Goal: Navigation & Orientation: Find specific page/section

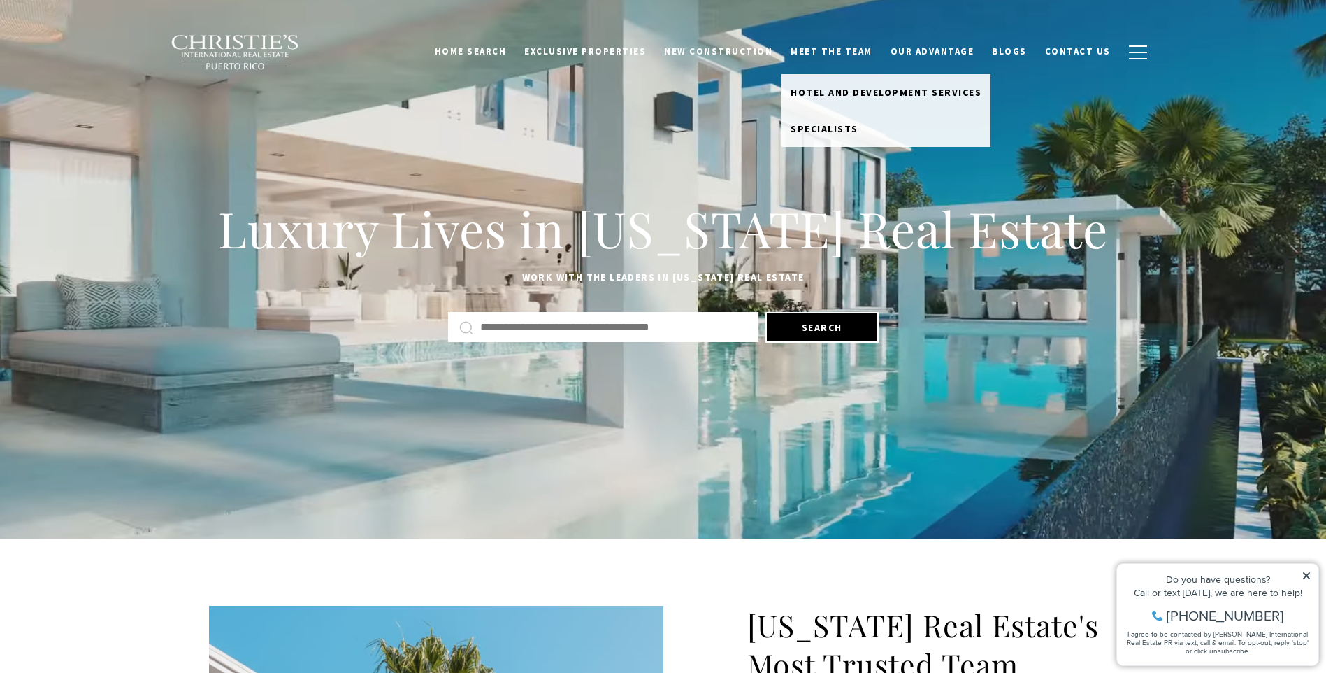
click at [846, 50] on link "Meet the Team" at bounding box center [832, 51] width 100 height 27
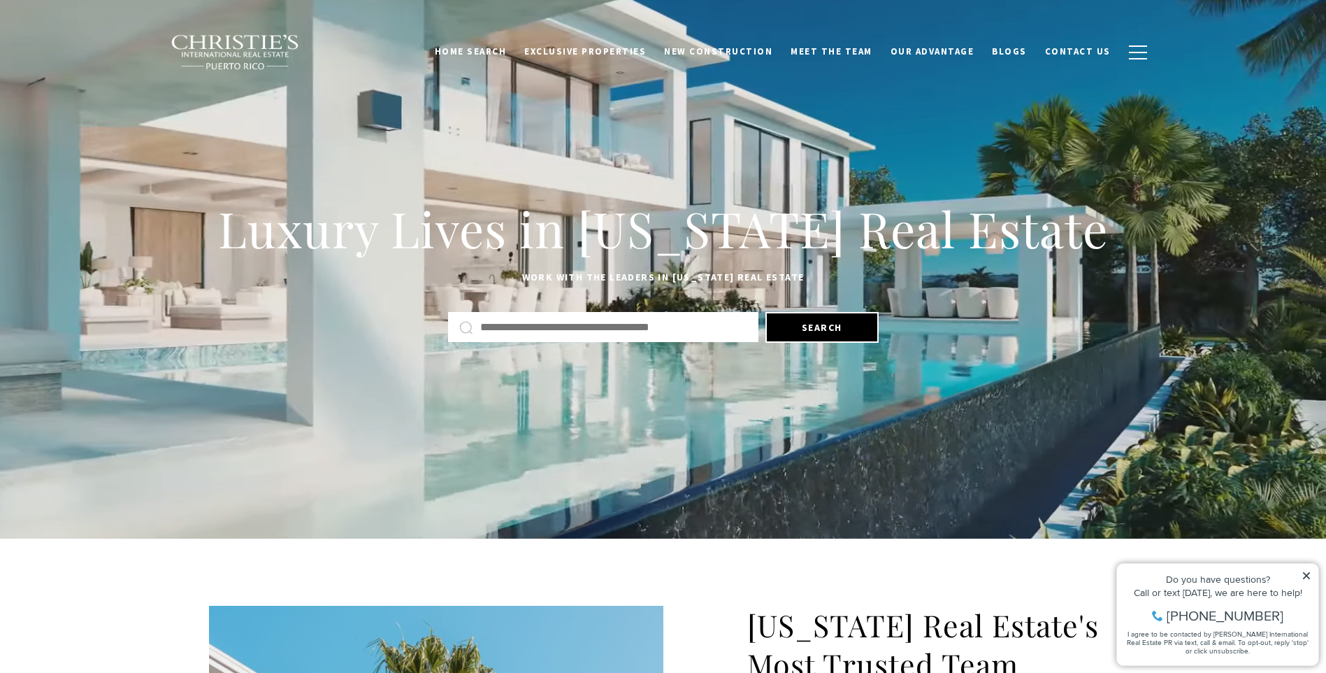
click at [845, 52] on link "Meet the Team" at bounding box center [832, 51] width 100 height 27
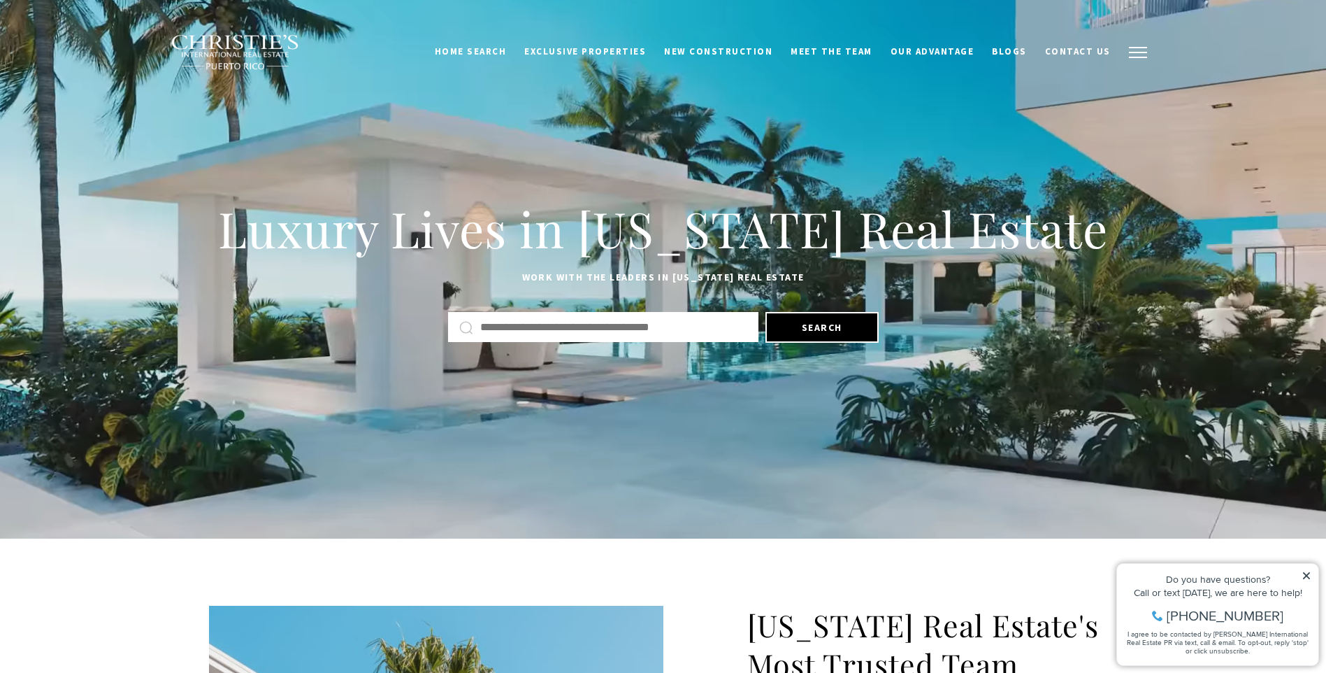
click at [1131, 52] on span "button" at bounding box center [1138, 52] width 18 height 1
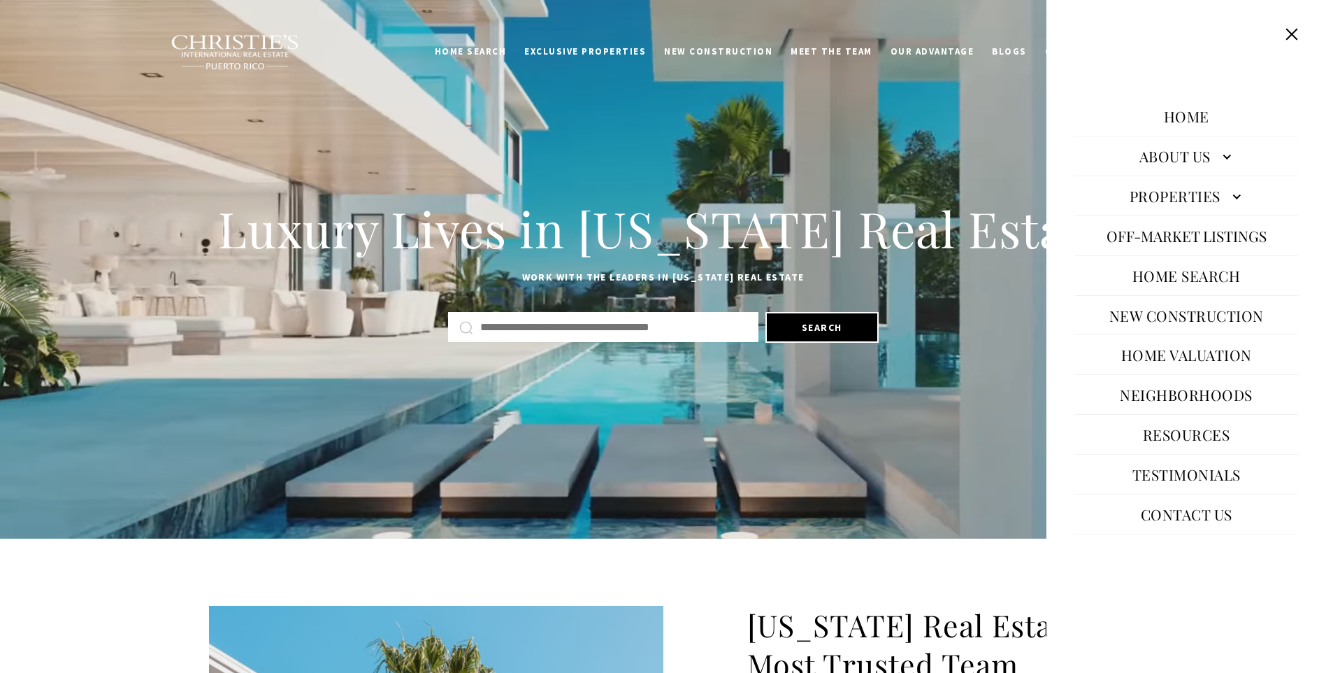
click at [1201, 151] on link "About Us" at bounding box center [1187, 156] width 224 height 34
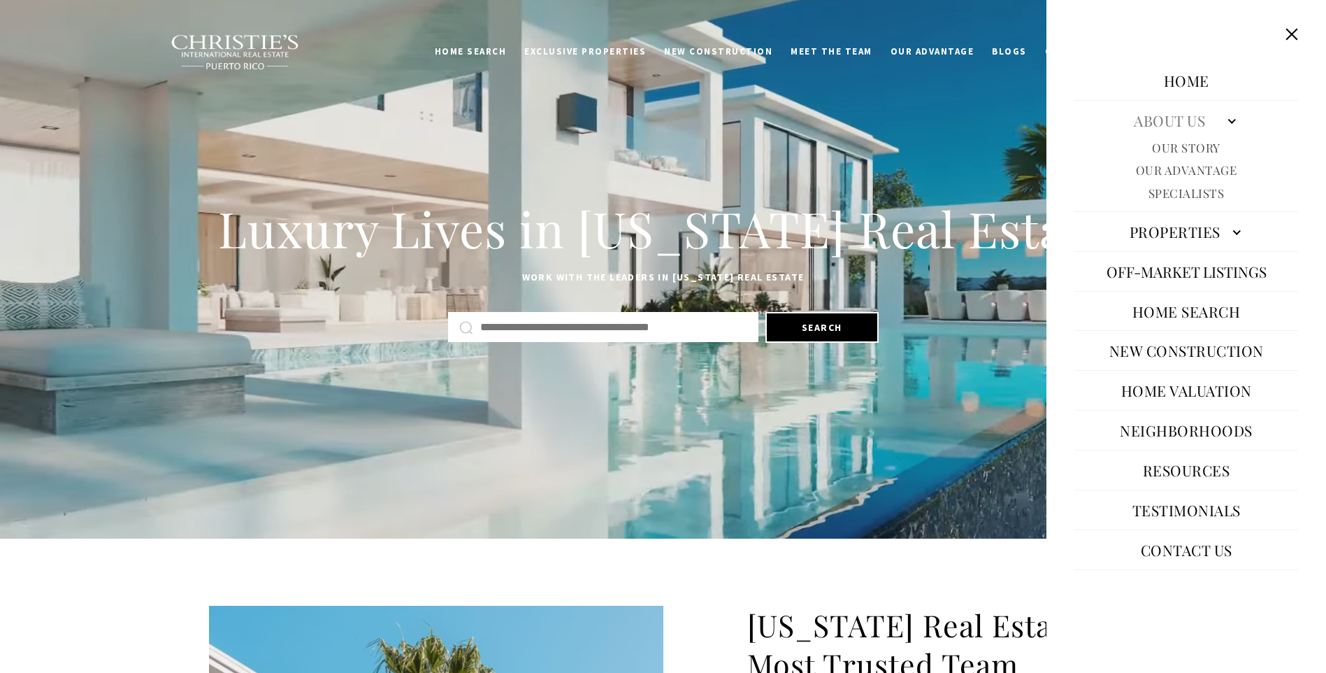
click at [1184, 143] on link "Our Story" at bounding box center [1186, 148] width 69 height 16
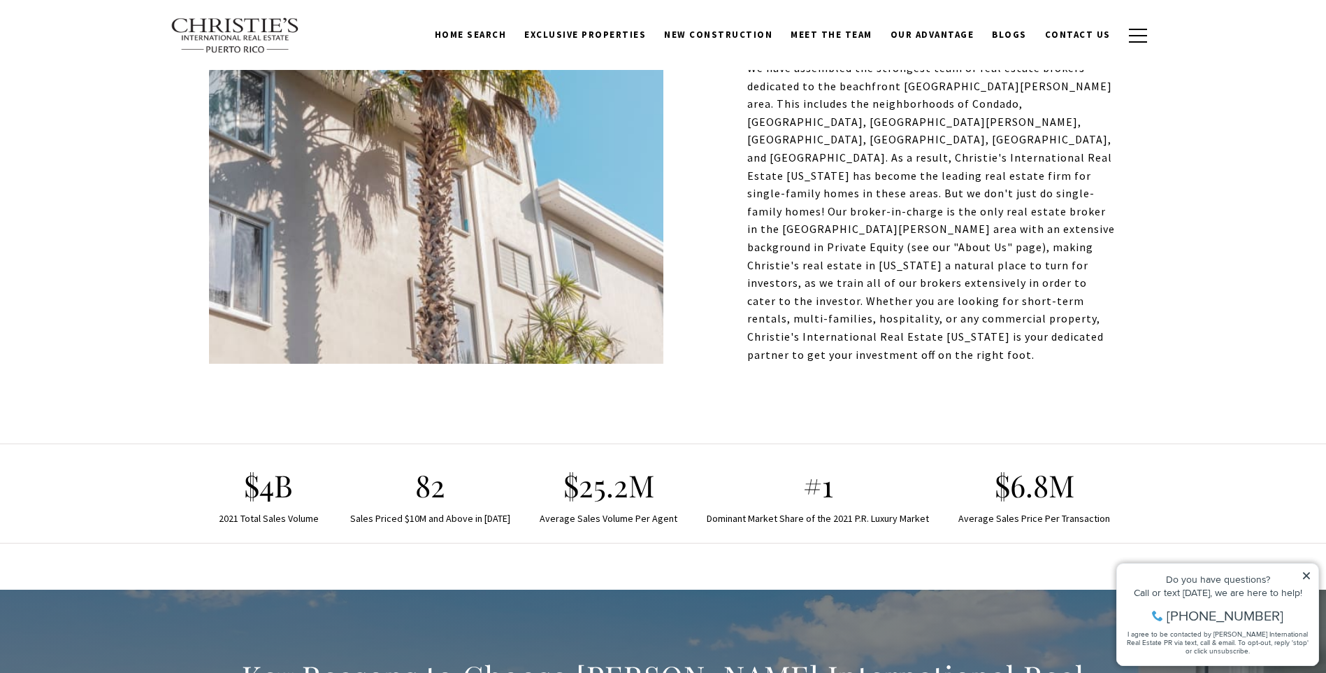
scroll to position [192, 0]
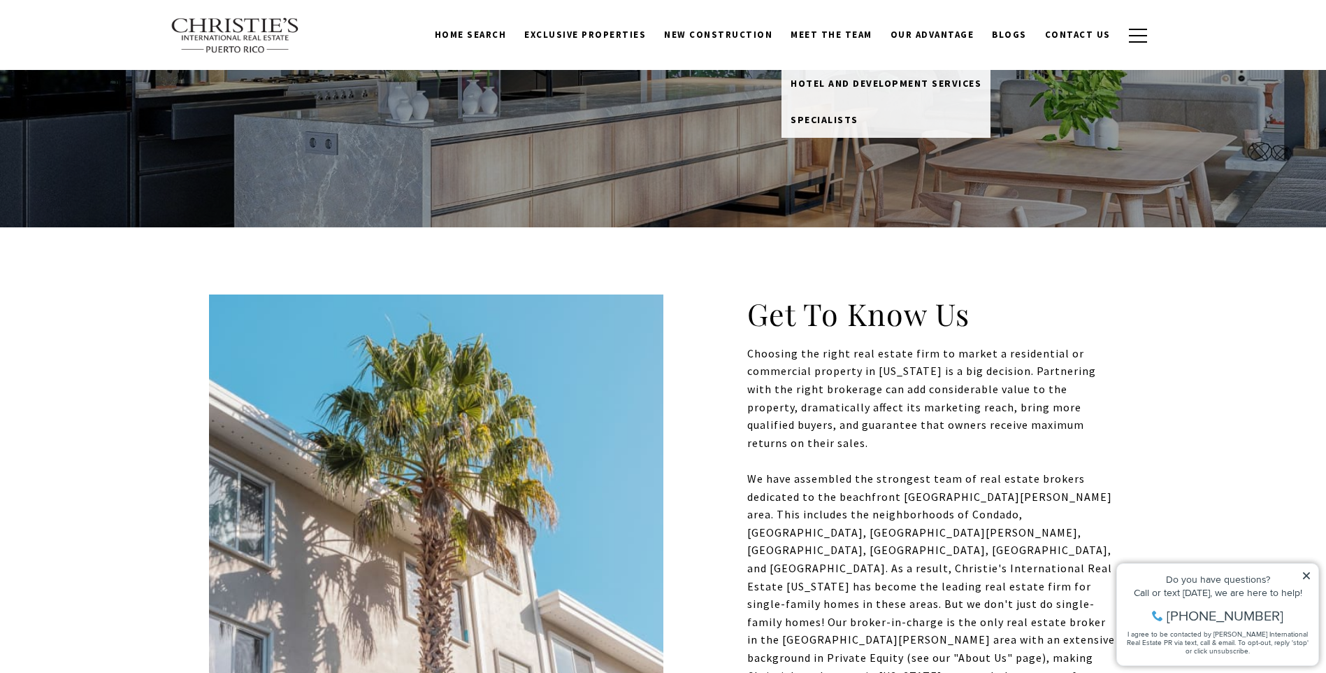
click at [831, 38] on link "Meet the Team" at bounding box center [832, 35] width 100 height 27
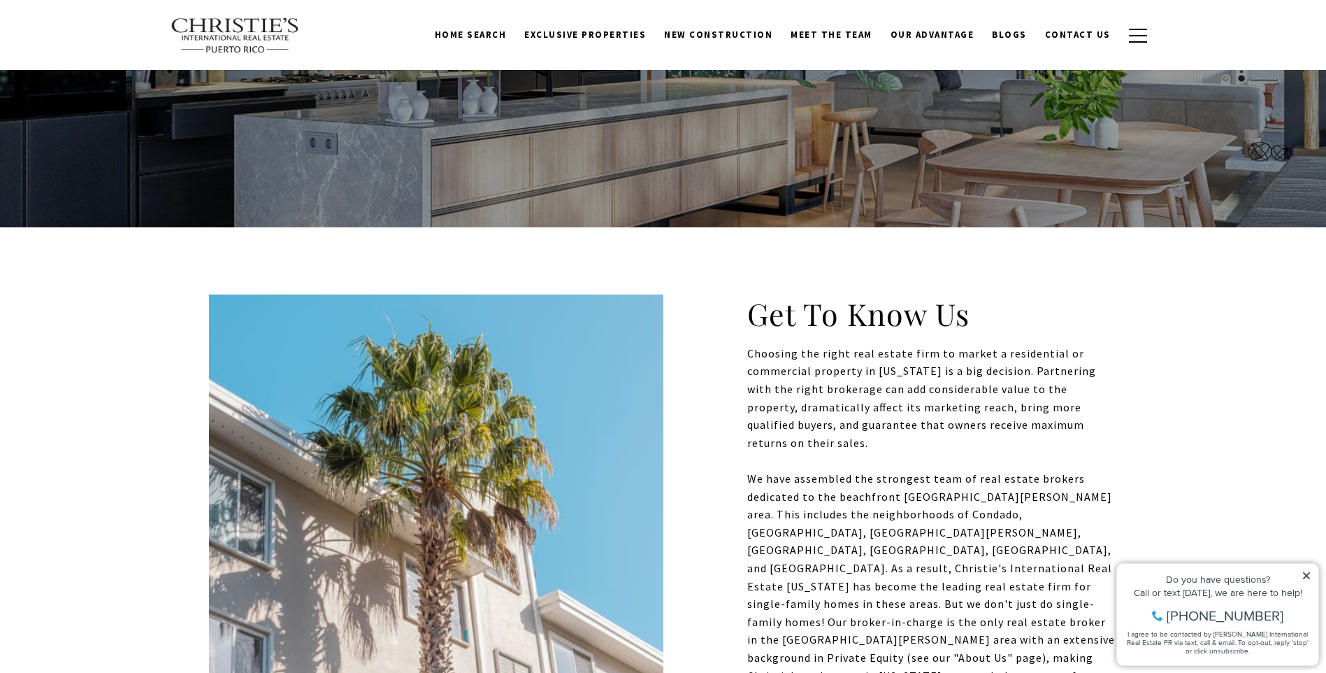
click at [826, 30] on link "Meet the Team" at bounding box center [832, 35] width 100 height 27
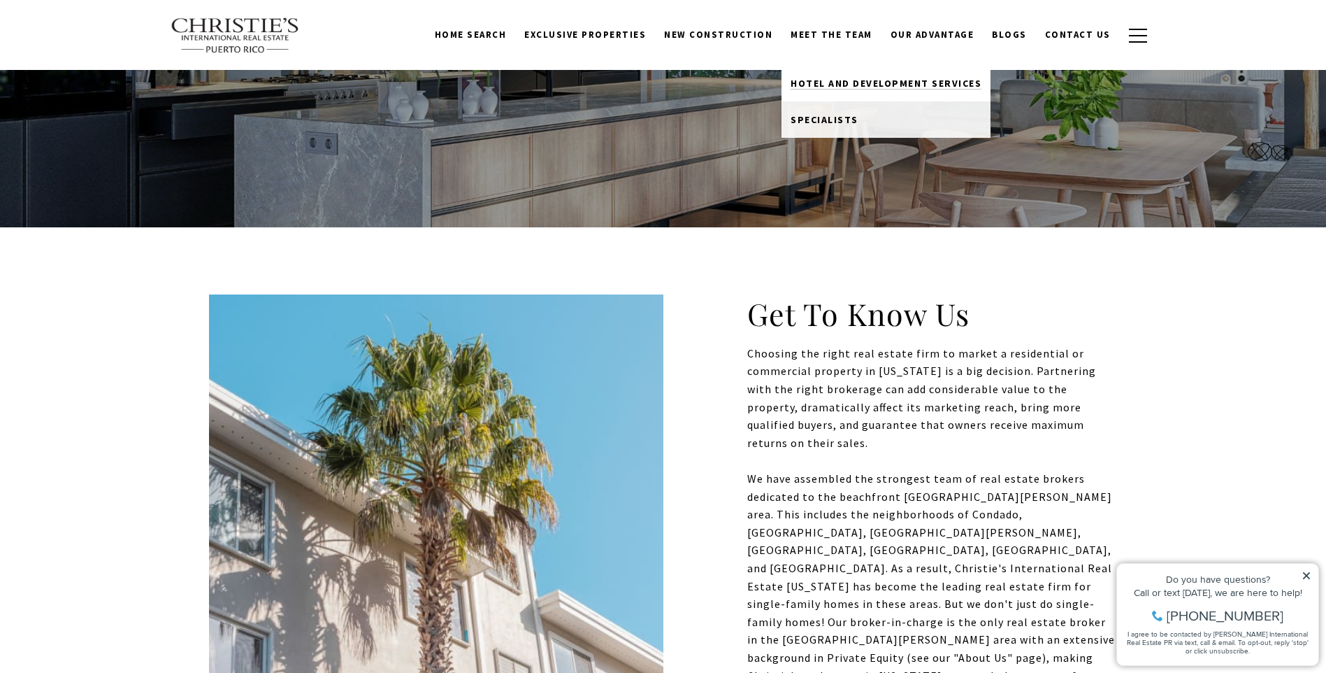
click at [862, 83] on span "Hotel and Development Services" at bounding box center [886, 83] width 191 height 13
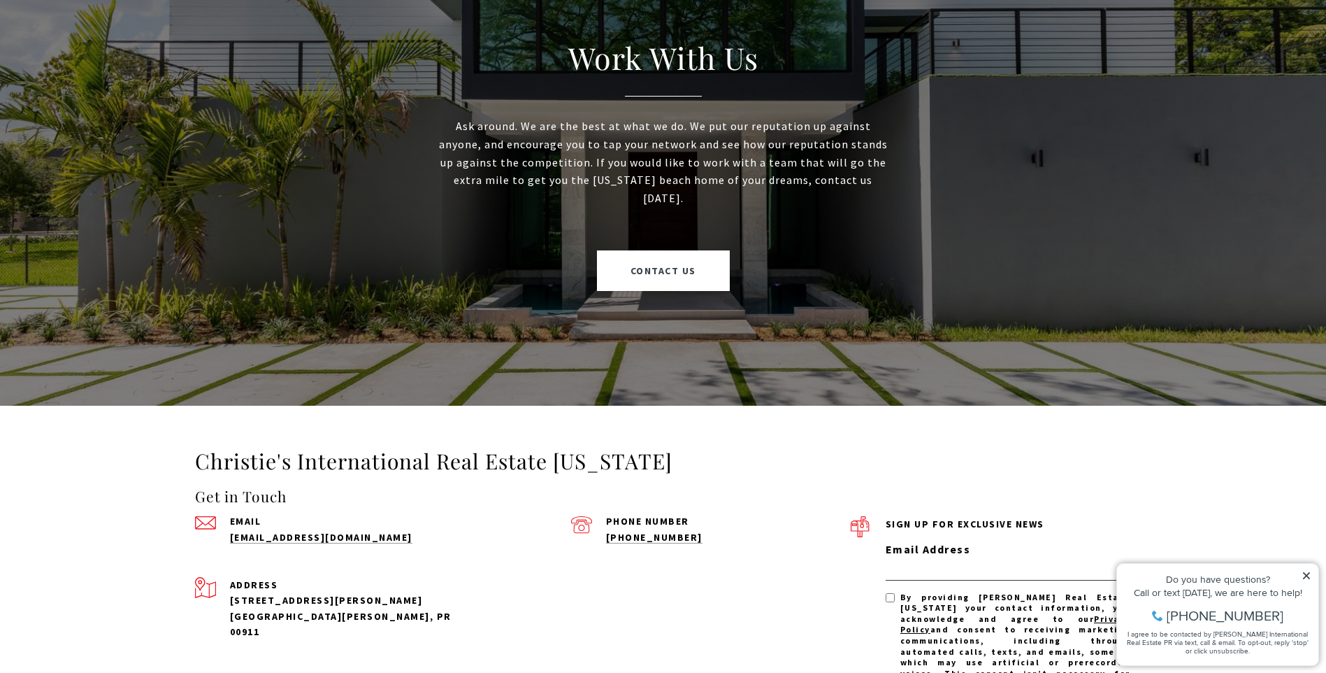
scroll to position [2098, 0]
